Goal: Transaction & Acquisition: Purchase product/service

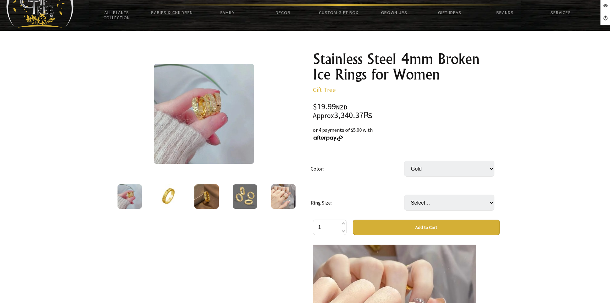
click at [404, 161] on select "Select… Gold Silver" at bounding box center [449, 169] width 90 height 16
drag, startPoint x: 463, startPoint y: 168, endPoint x: 462, endPoint y: 176, distance: 8.1
click at [463, 169] on select "Select… Gold Silver" at bounding box center [449, 169] width 90 height 16
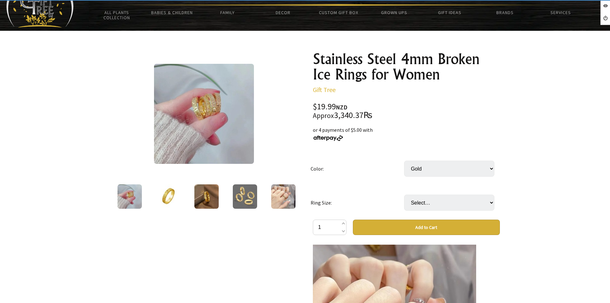
select select "Silver"
click at [404, 161] on select "Select… Gold Silver" at bounding box center [449, 169] width 90 height 16
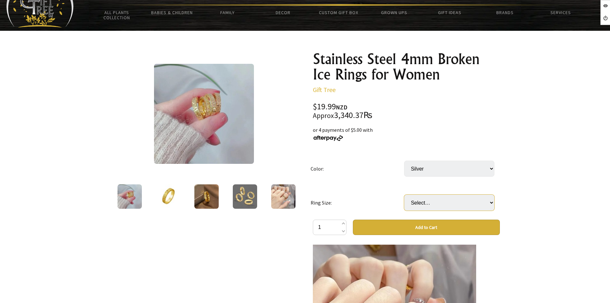
click at [454, 206] on select "Select… 5 6 7 8 9 10" at bounding box center [449, 203] width 90 height 16
click at [538, 194] on div at bounding box center [305, 275] width 610 height 489
click at [465, 200] on select "Select… 5 6 7 8 9 10" at bounding box center [449, 203] width 90 height 16
click at [540, 197] on div at bounding box center [305, 275] width 610 height 489
